Goal: Information Seeking & Learning: Find specific fact

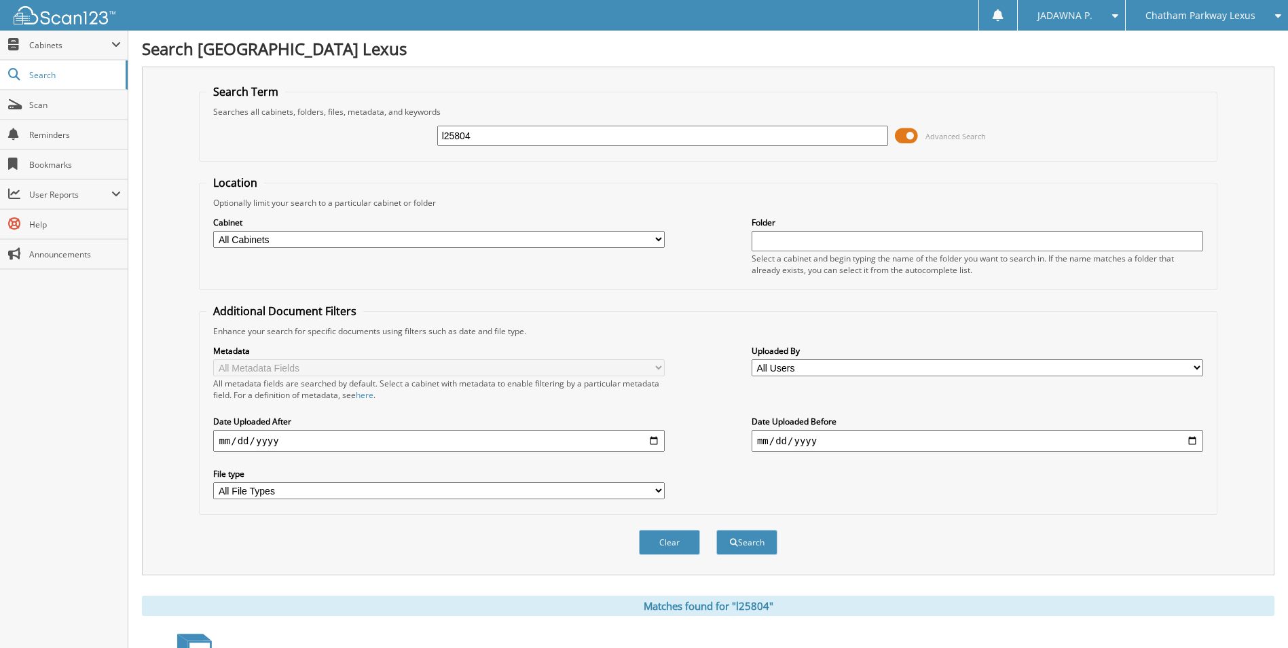
drag, startPoint x: 500, startPoint y: 141, endPoint x: 390, endPoint y: 149, distance: 109.6
click at [390, 149] on div "l25804 Advanced Search" at bounding box center [707, 135] width 1003 height 37
type input "L25695A"
click at [743, 540] on button "Search" at bounding box center [746, 541] width 61 height 25
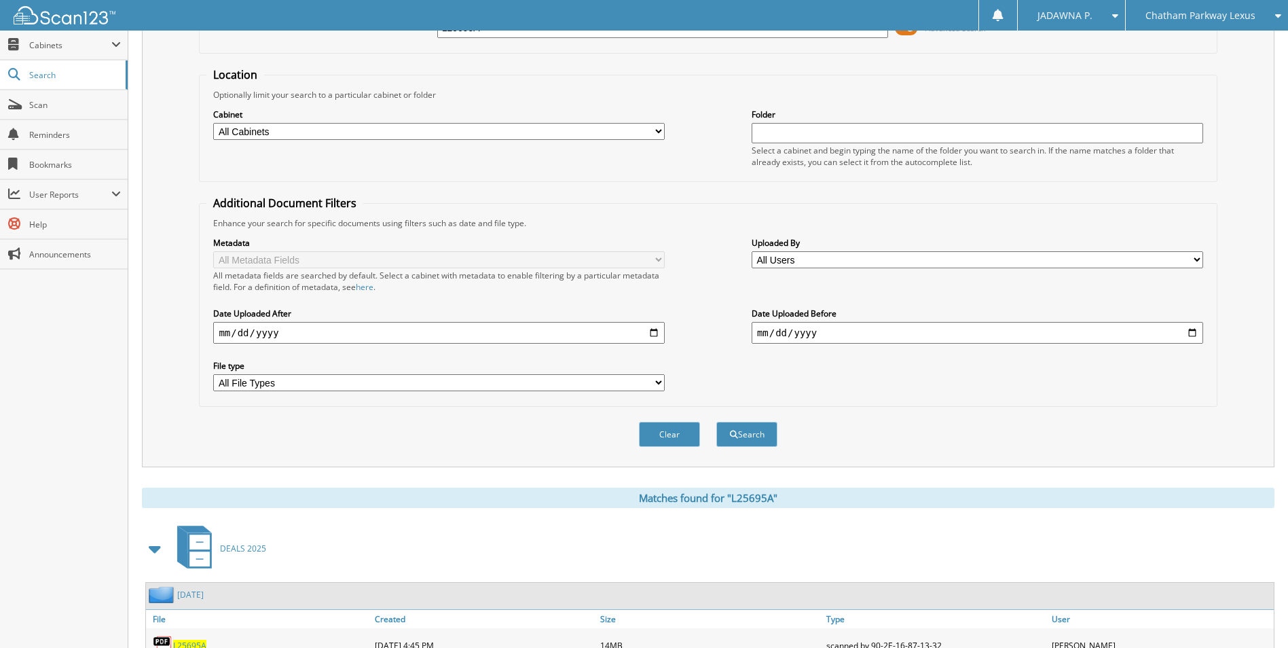
scroll to position [243, 0]
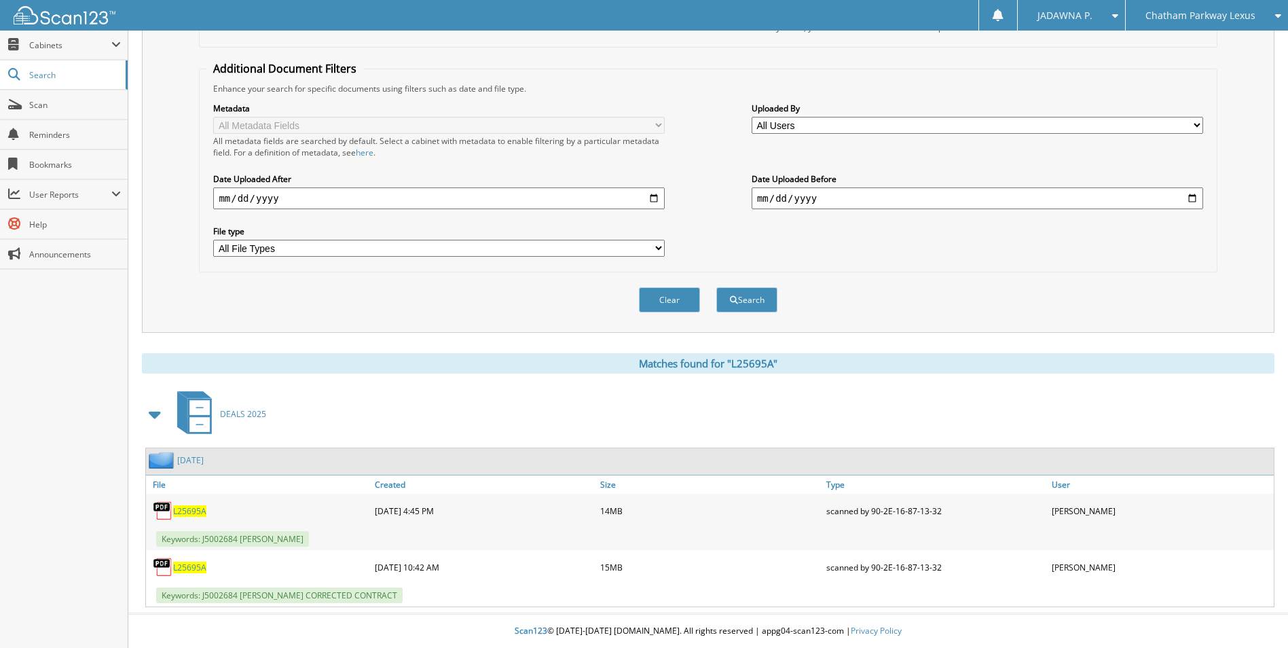
click at [195, 507] on span "L25695A" at bounding box center [189, 511] width 33 height 12
